Goal: Transaction & Acquisition: Purchase product/service

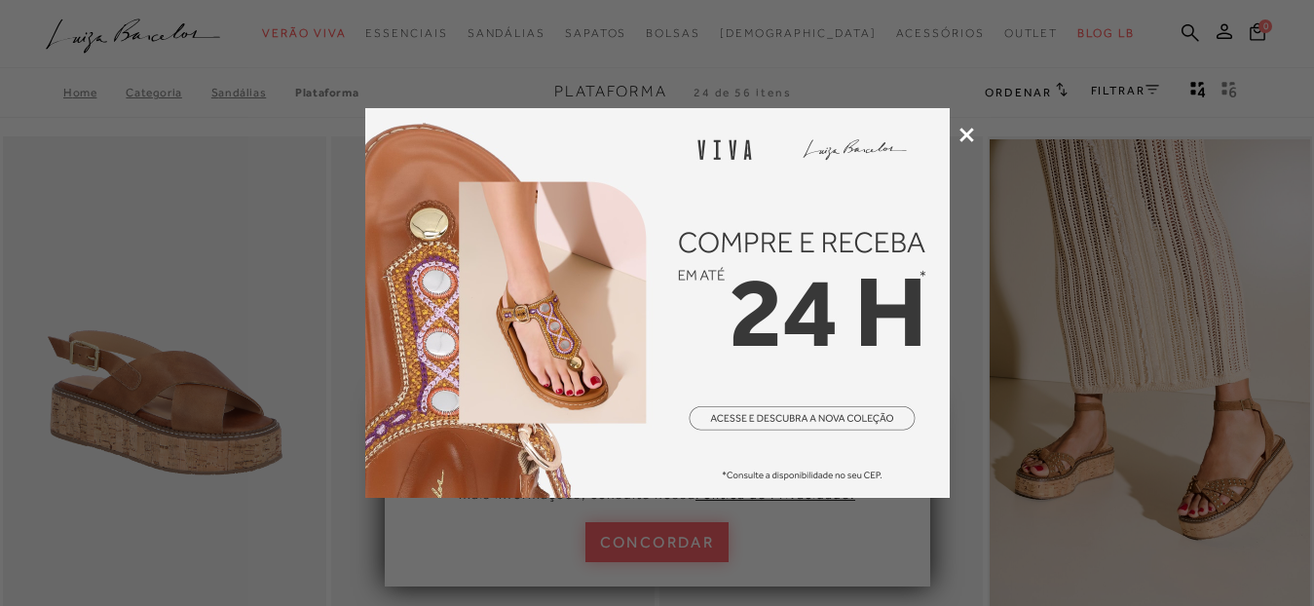
click at [971, 131] on icon at bounding box center [967, 135] width 15 height 15
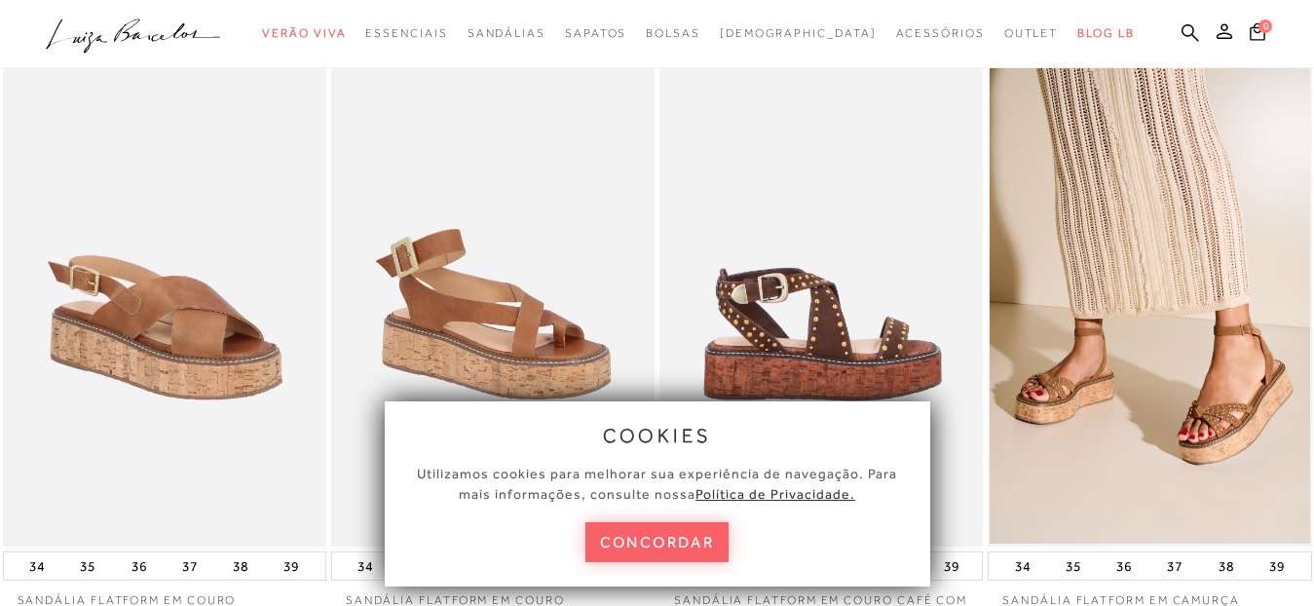
scroll to position [97, 0]
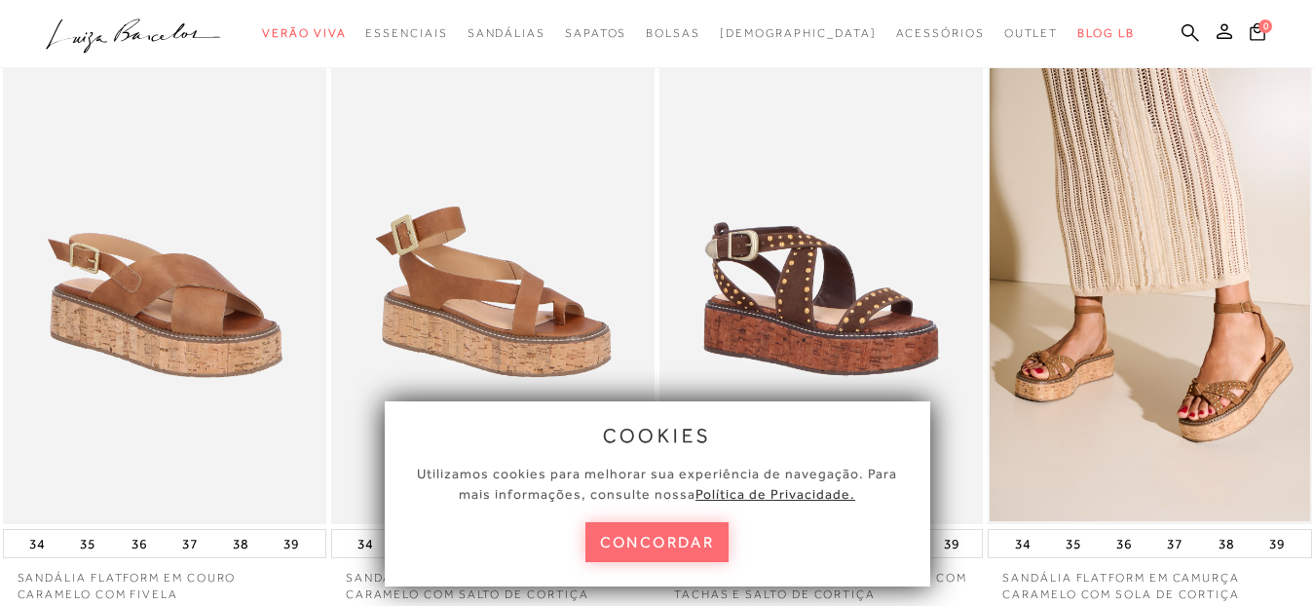
click at [620, 534] on button "concordar" at bounding box center [657, 542] width 144 height 40
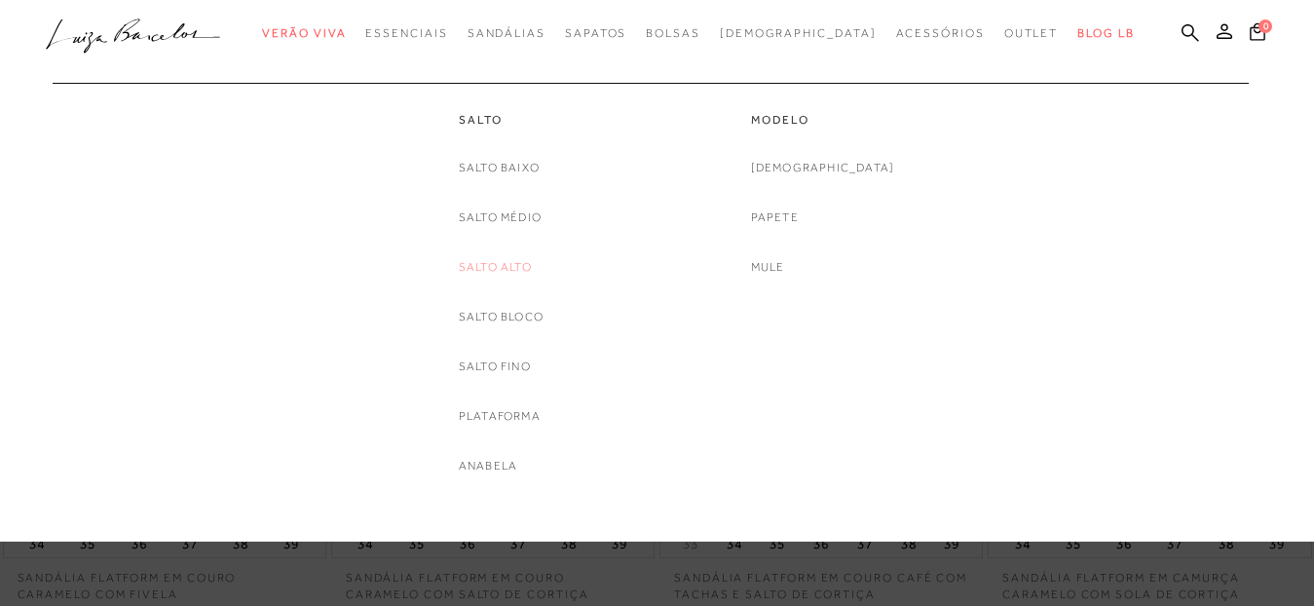
click at [507, 264] on link "Salto Alto" at bounding box center [495, 267] width 73 height 20
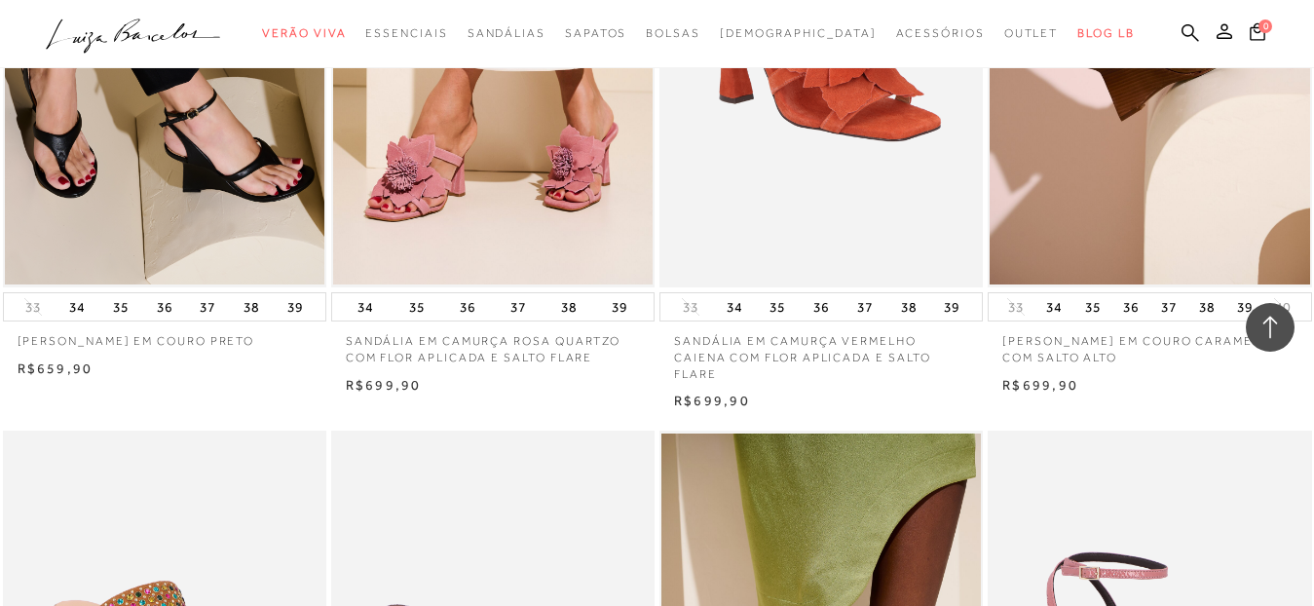
scroll to position [1072, 0]
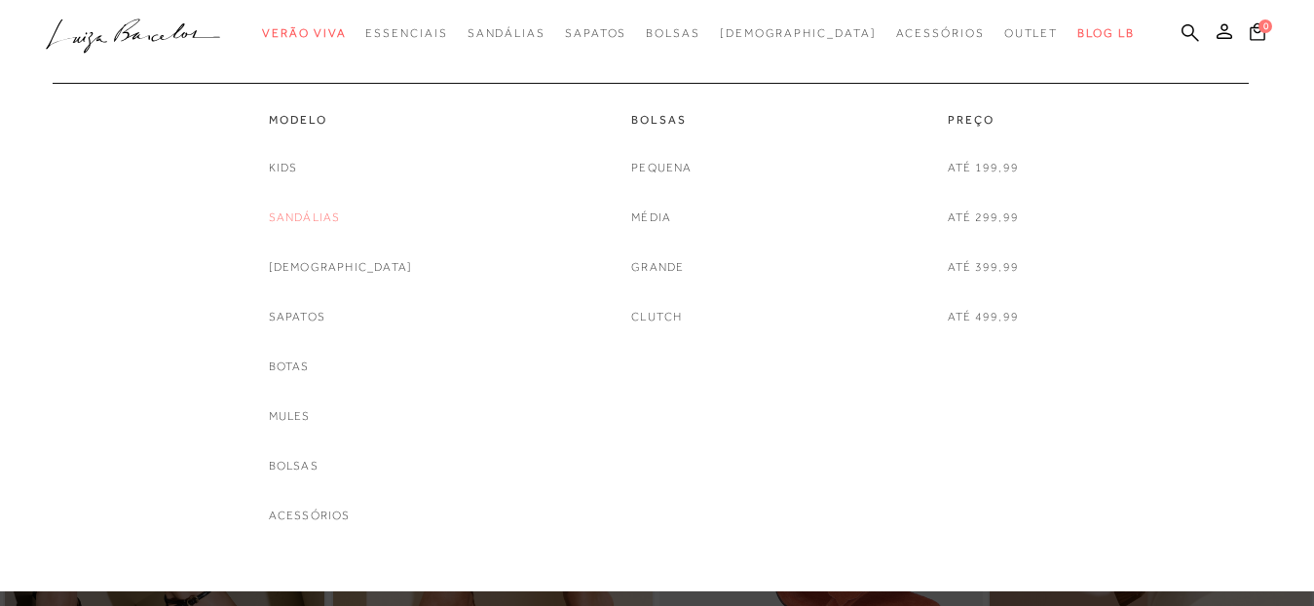
click at [341, 212] on link "Sandálias" at bounding box center [305, 217] width 72 height 20
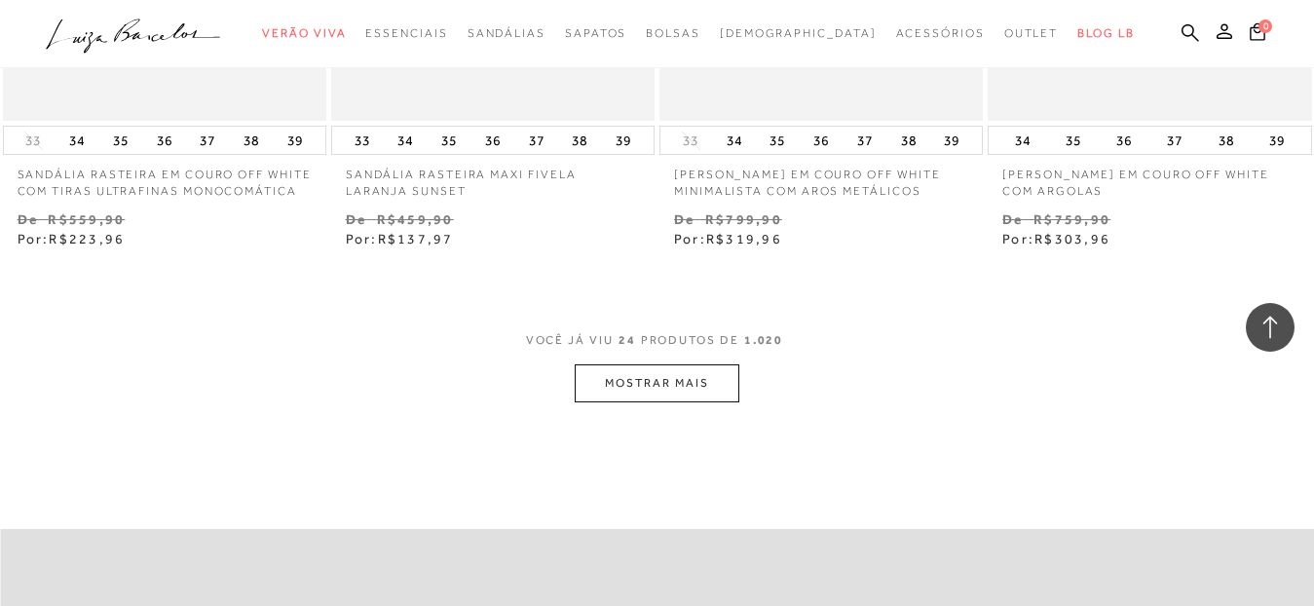
scroll to position [3702, 0]
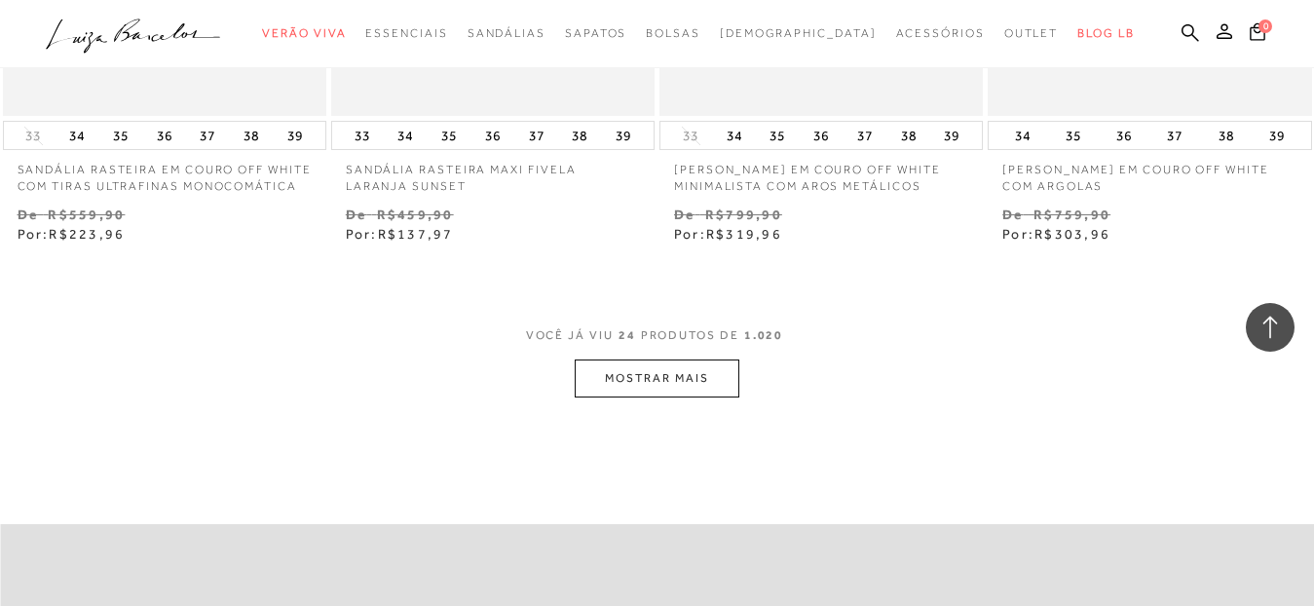
click at [699, 367] on button "MOSTRAR MAIS" at bounding box center [657, 378] width 164 height 38
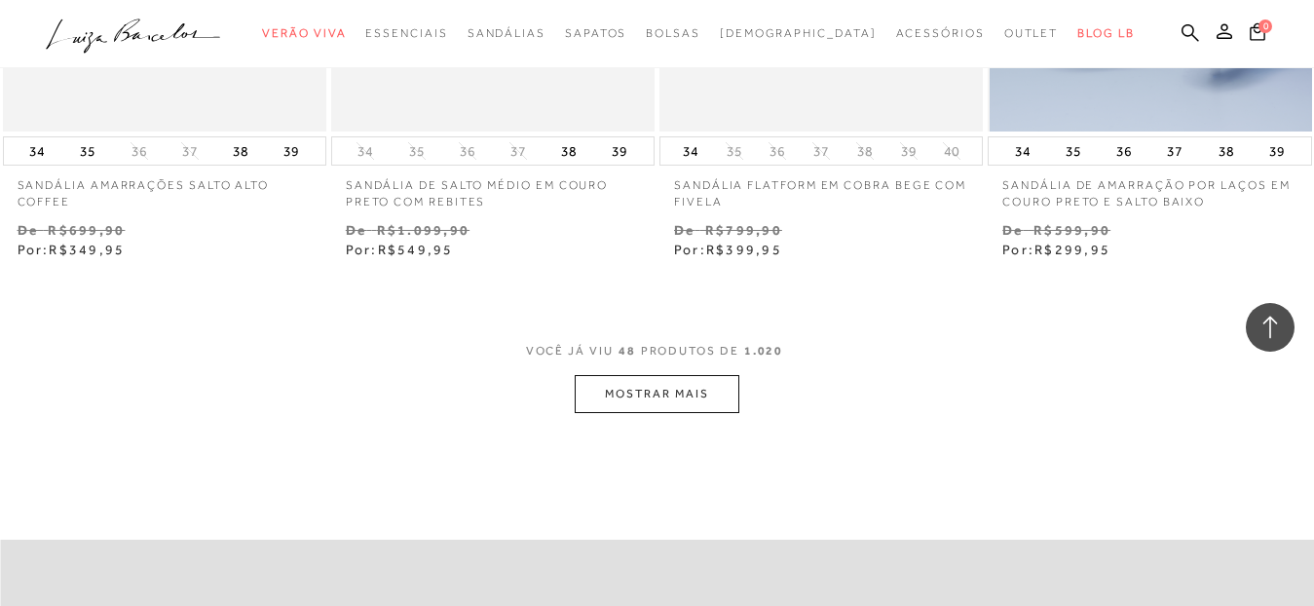
scroll to position [7696, 0]
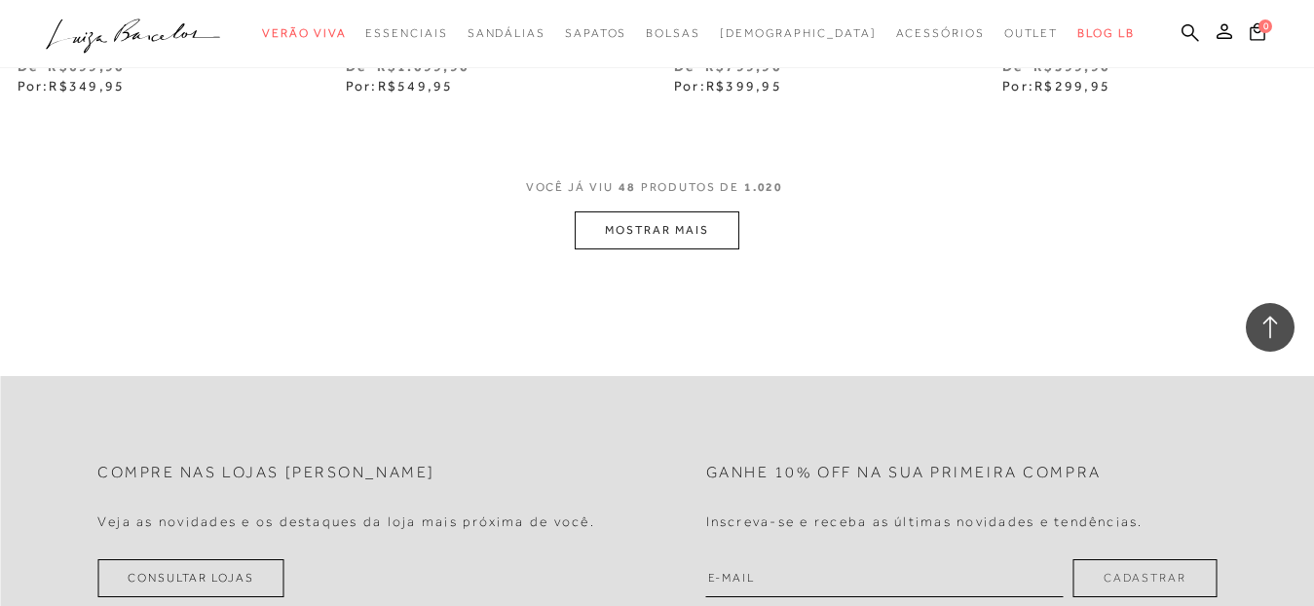
click at [689, 211] on button "MOSTRAR MAIS" at bounding box center [657, 230] width 164 height 38
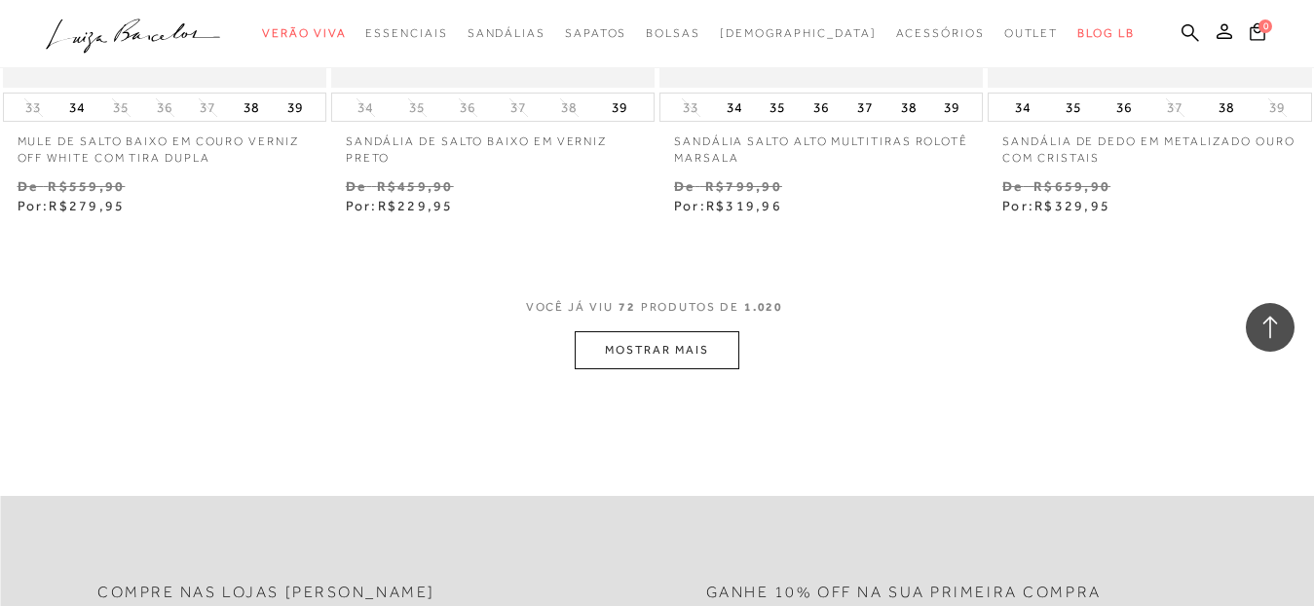
scroll to position [11398, 0]
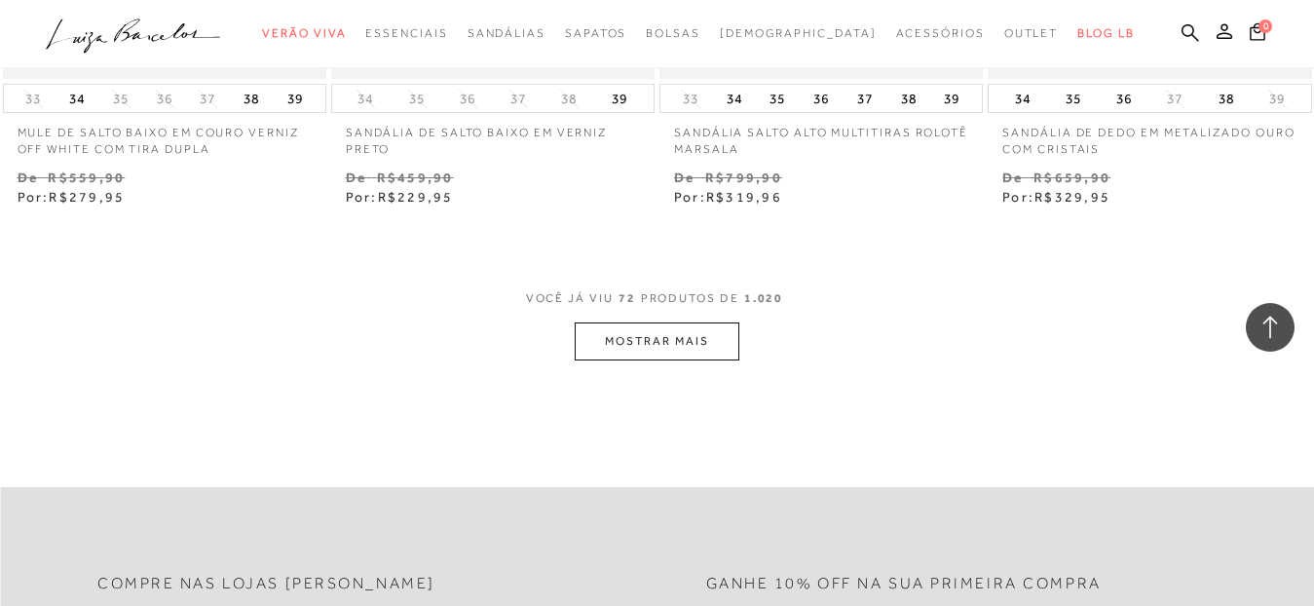
click at [690, 350] on button "MOSTRAR MAIS" at bounding box center [657, 341] width 164 height 38
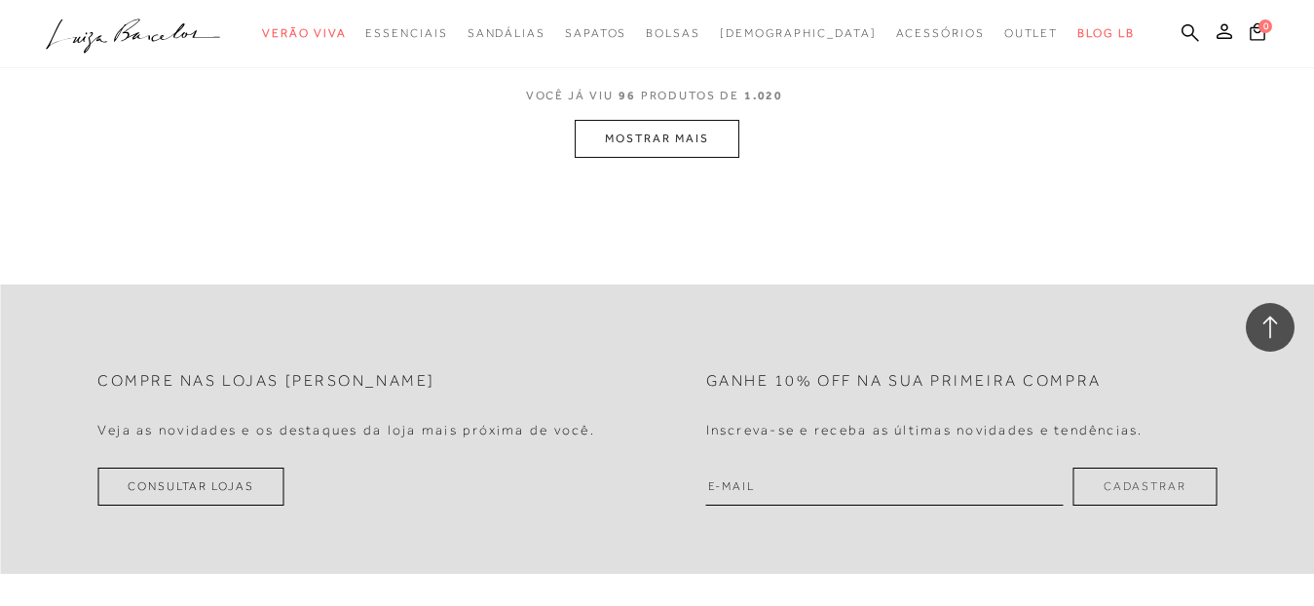
scroll to position [15489, 0]
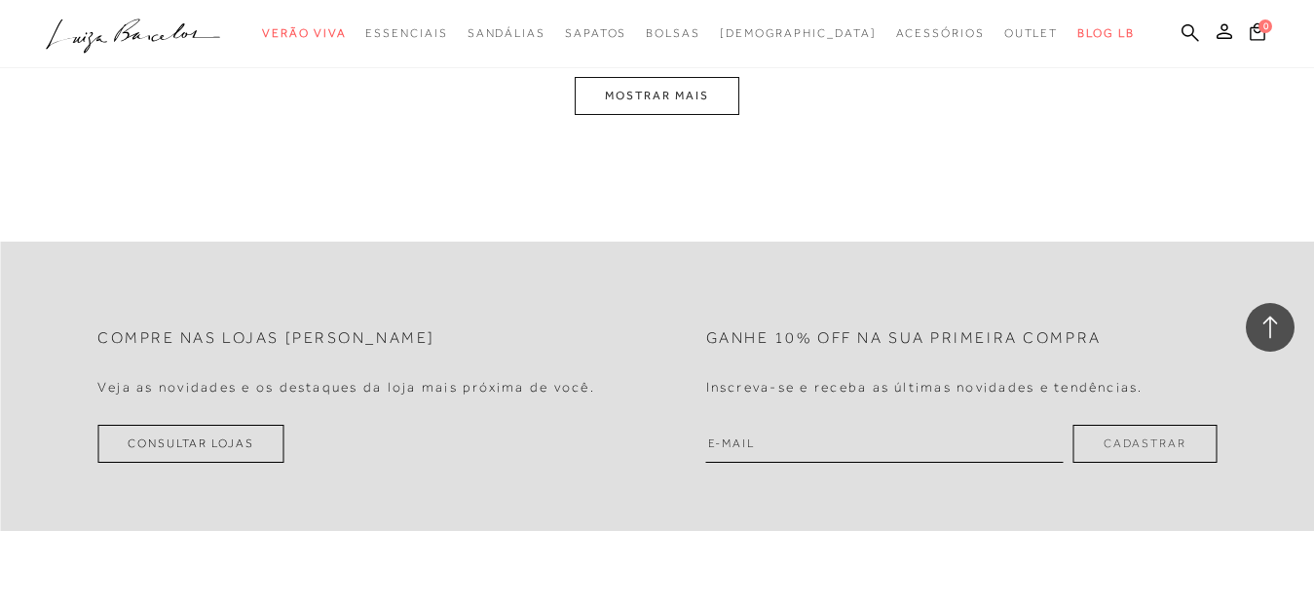
click at [698, 96] on button "MOSTRAR MAIS" at bounding box center [657, 96] width 164 height 38
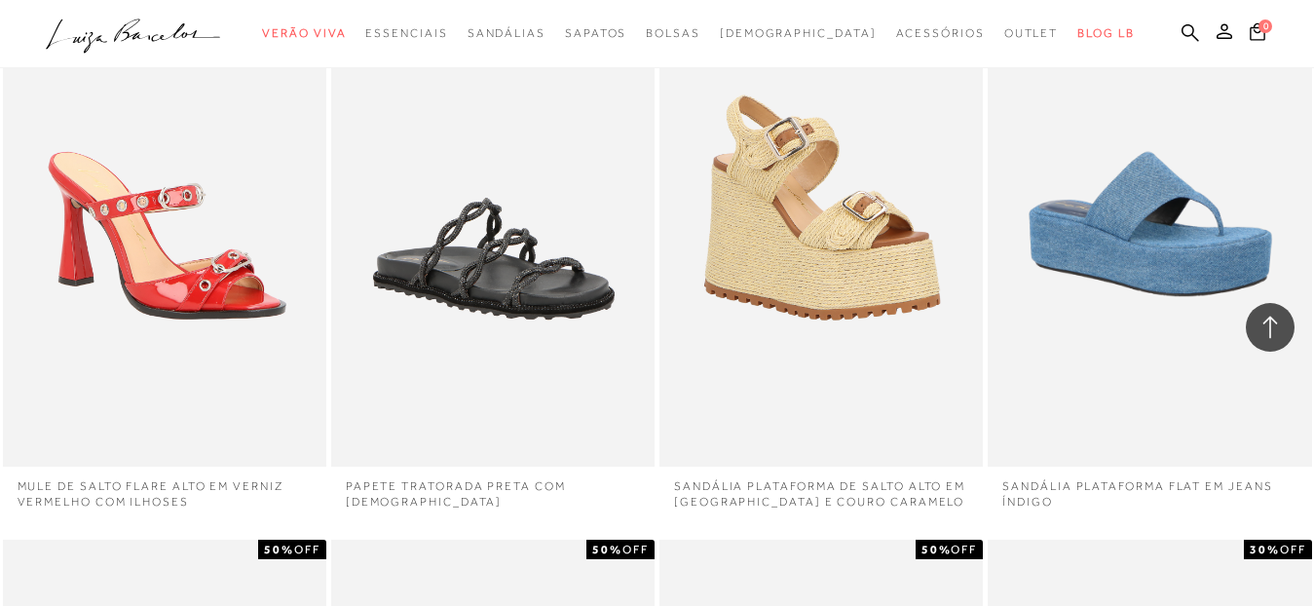
scroll to position [19302, 0]
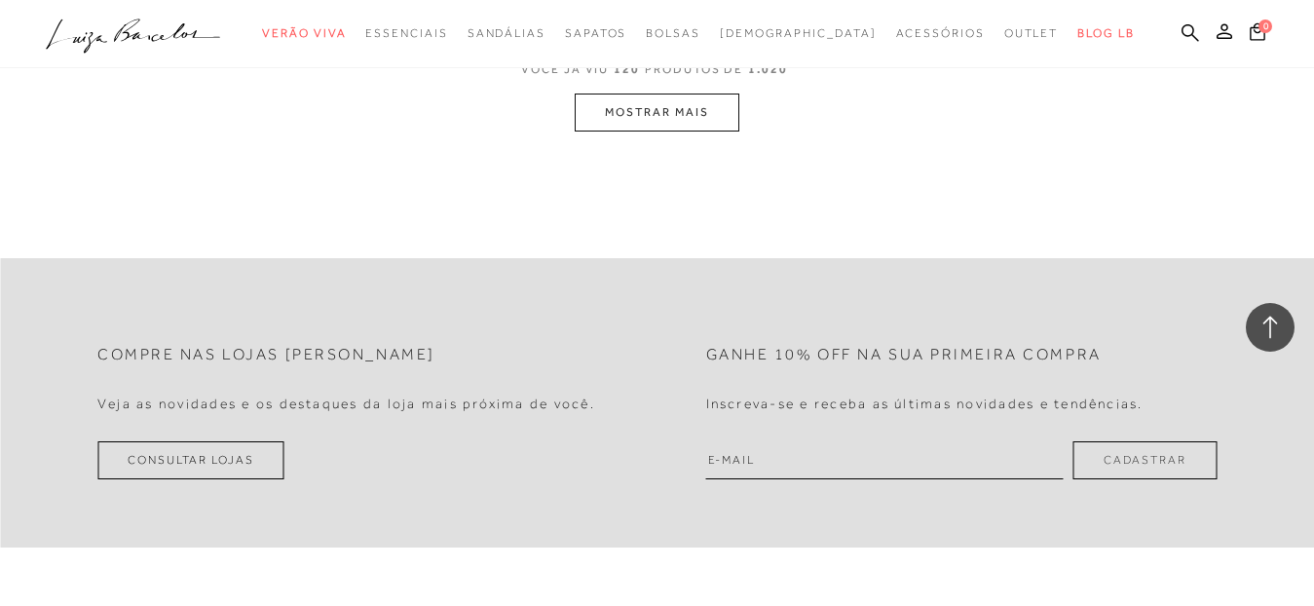
click at [673, 95] on button "MOSTRAR MAIS" at bounding box center [657, 113] width 164 height 38
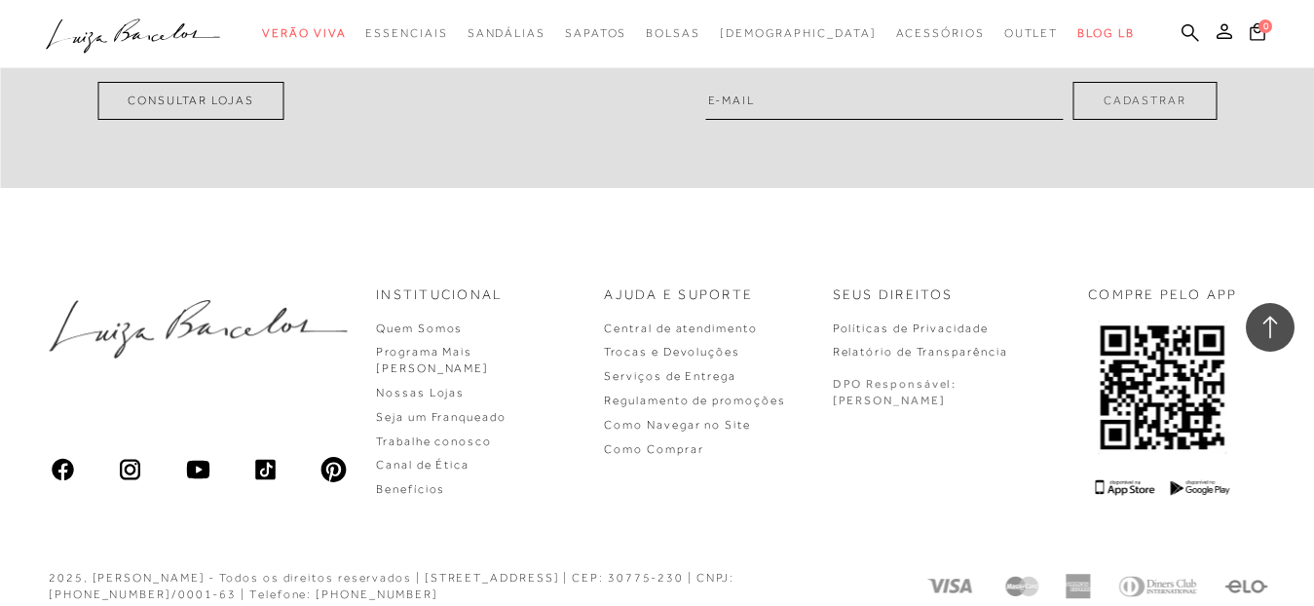
scroll to position [23476, 0]
